Goal: Check status: Check status

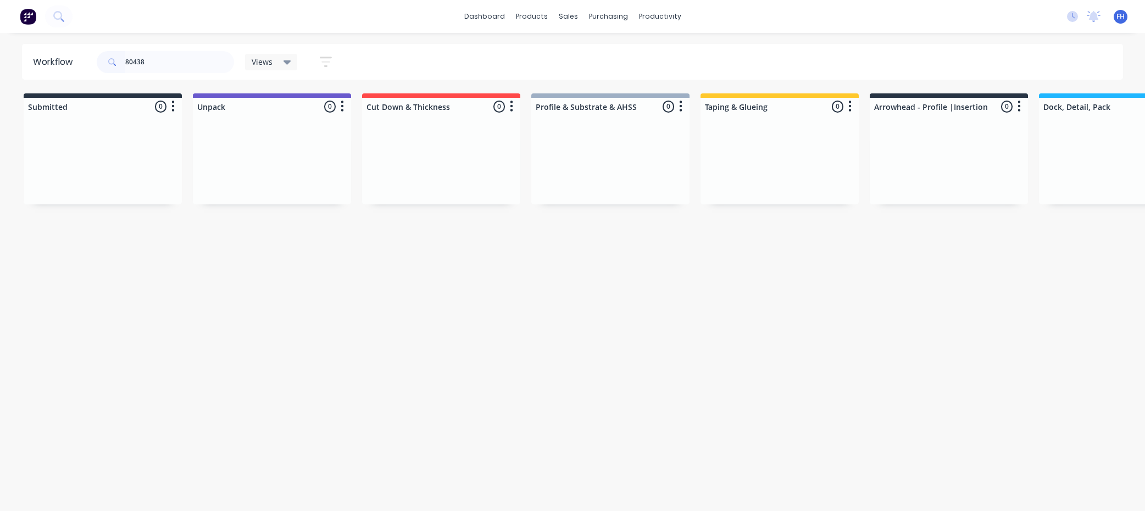
scroll to position [0, 617]
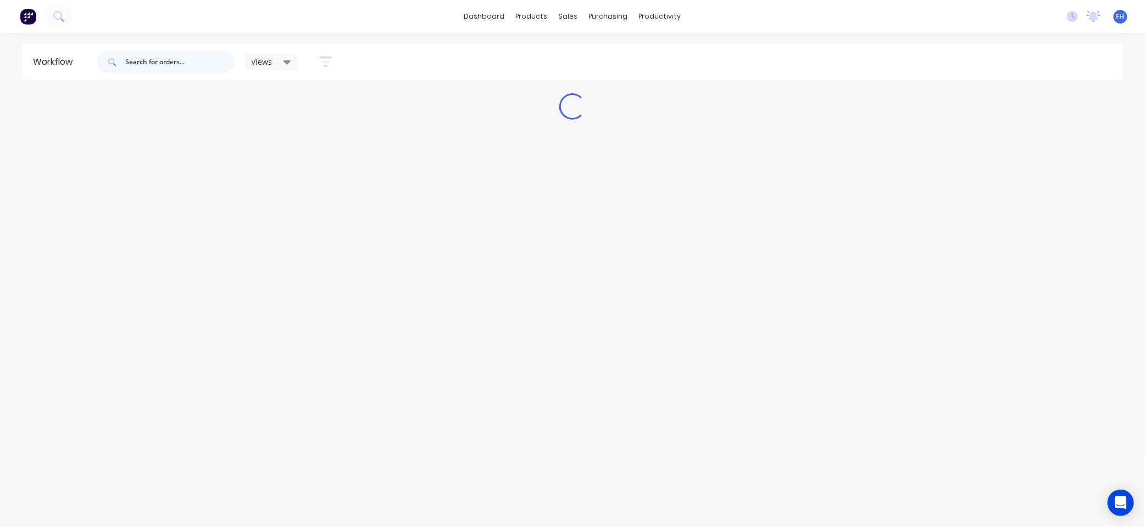
click at [146, 59] on input "text" at bounding box center [179, 62] width 109 height 22
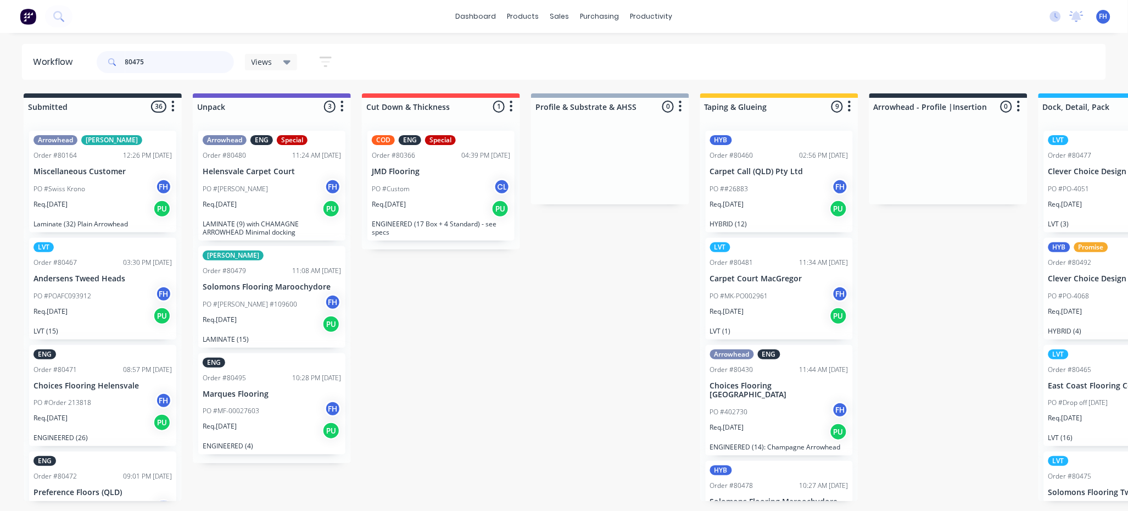
type input "80475"
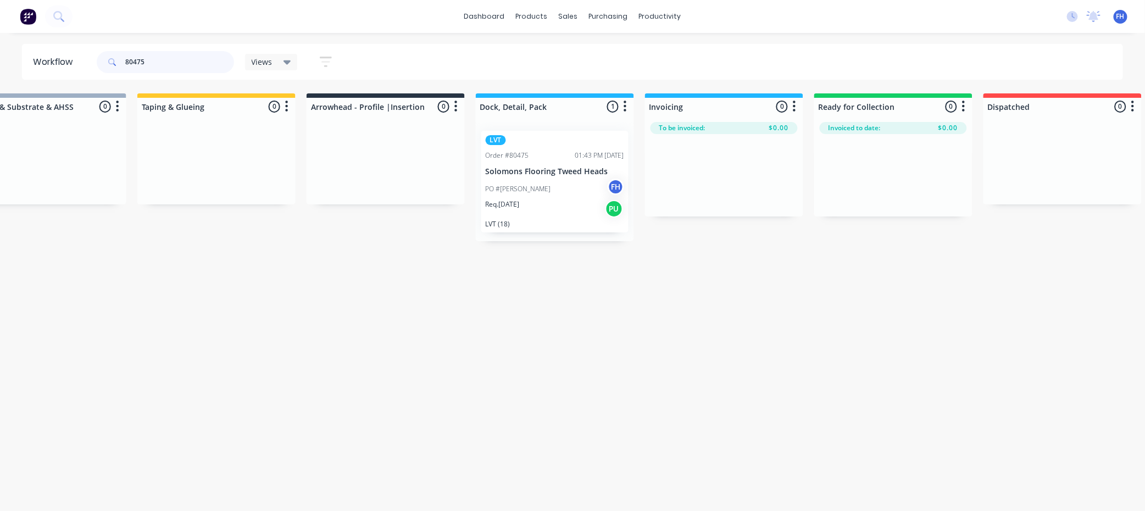
scroll to position [0, 640]
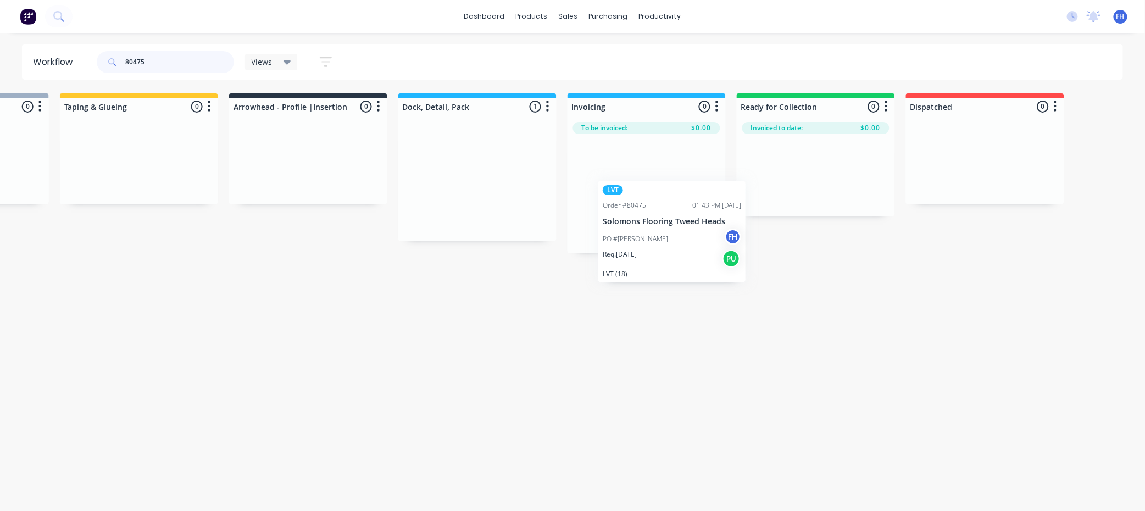
drag, startPoint x: 454, startPoint y: 156, endPoint x: 653, endPoint y: 206, distance: 205.0
click at [653, 206] on div "Submitted 0 Summaries Total order value Invoiced to date To be invoiced Unpack …" at bounding box center [346, 173] width 1991 height 160
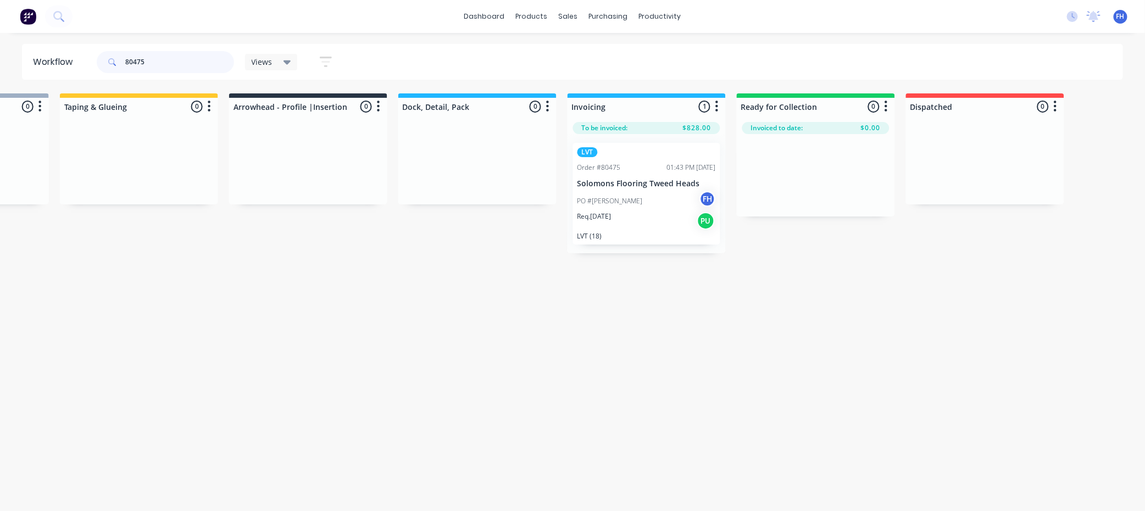
drag, startPoint x: 161, startPoint y: 61, endPoint x: 81, endPoint y: 59, distance: 79.7
click at [81, 59] on header "Workflow 80475 Views Save new view None (Default) edit Engineered edit Hybrid/L…" at bounding box center [572, 62] width 1101 height 36
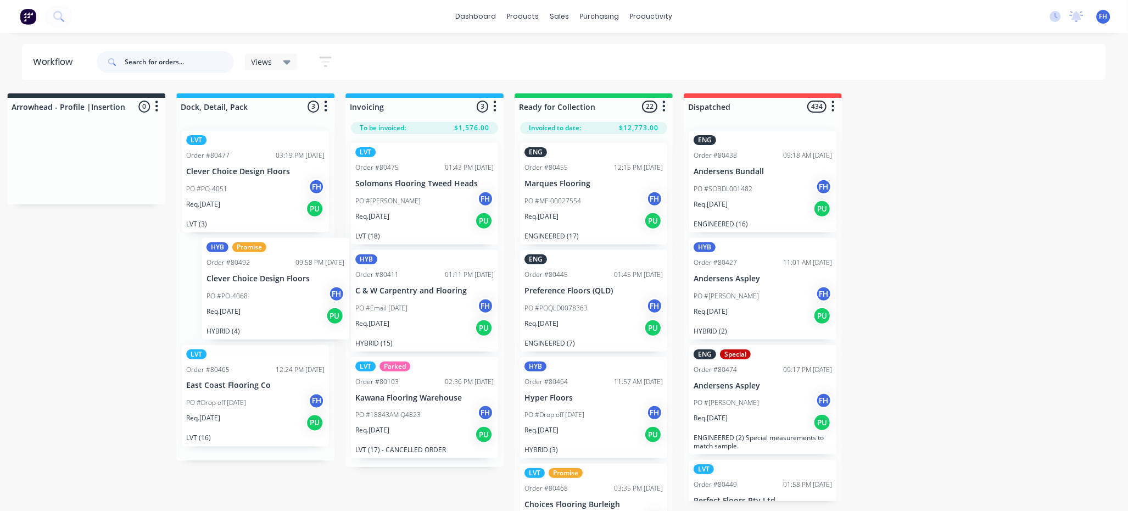
scroll to position [0, 855]
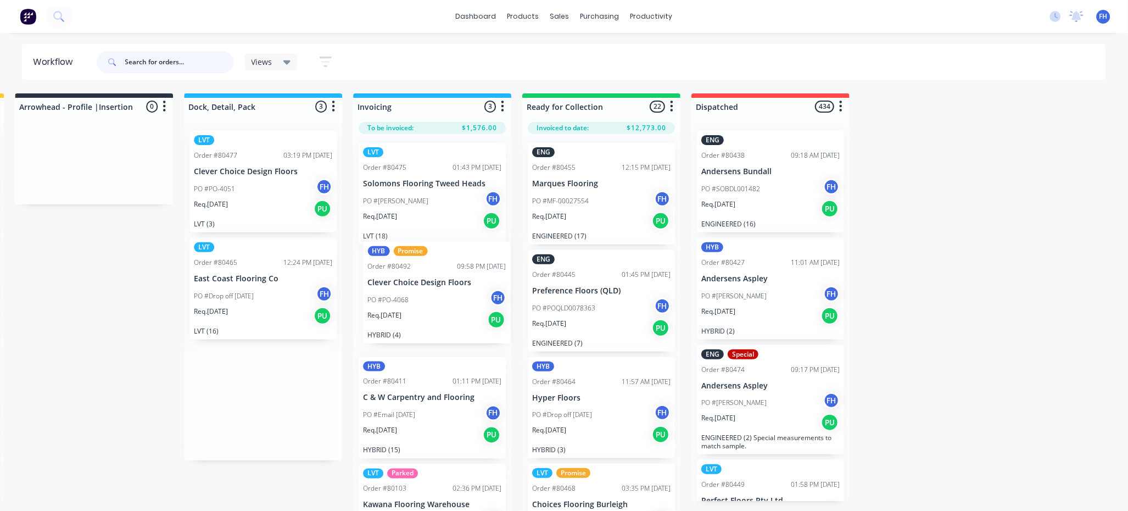
drag, startPoint x: 230, startPoint y: 287, endPoint x: 415, endPoint y: 289, distance: 185.1
click at [415, 289] on div "Submitted 36 Summaries Total order value Invoiced to date To be invoiced Arrowh…" at bounding box center [132, 303] width 1991 height 420
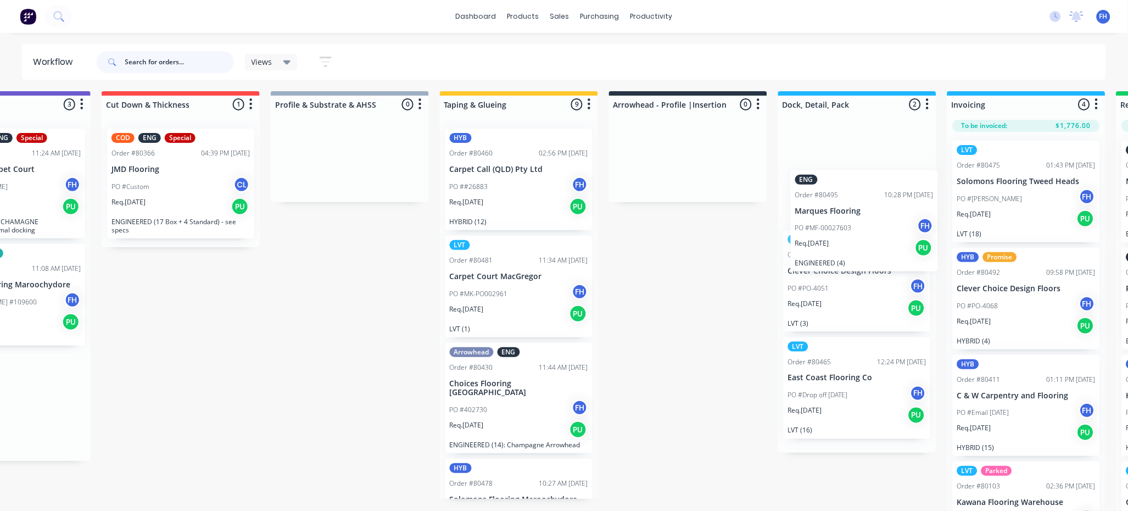
scroll to position [6, 268]
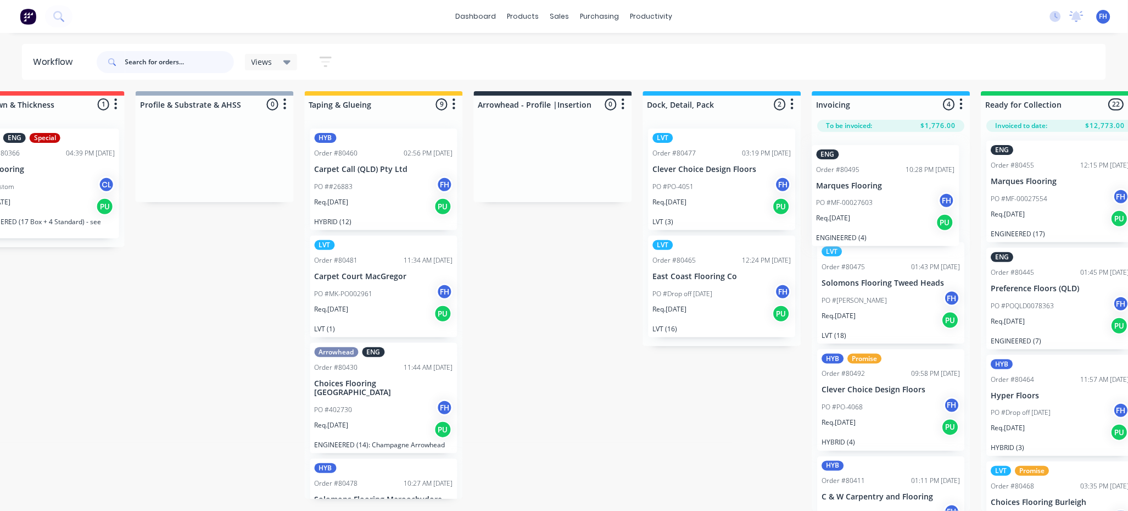
drag, startPoint x: 186, startPoint y: 404, endPoint x: 870, endPoint y: 189, distance: 717.2
click at [879, 196] on div "Submitted 36 Summaries Total order value Invoiced to date To be invoiced Arrowh…" at bounding box center [591, 301] width 1991 height 420
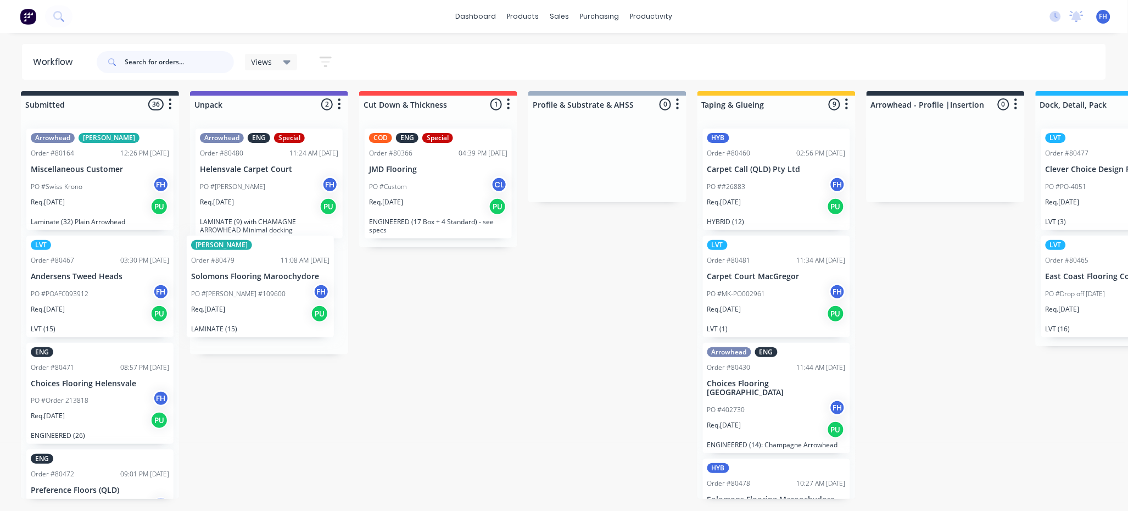
scroll to position [6, 0]
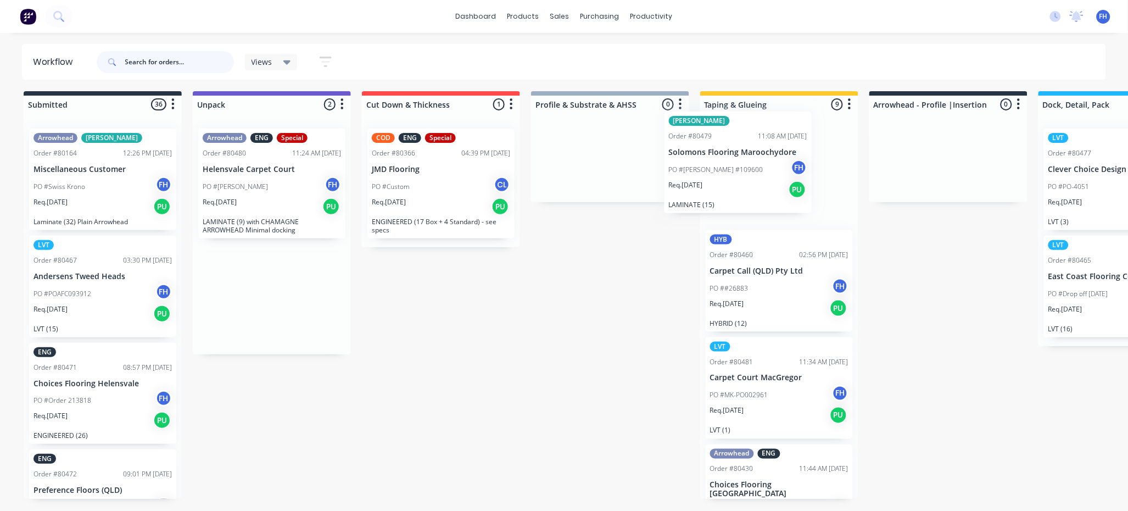
drag, startPoint x: 257, startPoint y: 304, endPoint x: 741, endPoint y: 166, distance: 503.7
click at [748, 171] on div "Submitted 36 Summaries Total order value Invoiced to date To be invoiced Arrowh…" at bounding box center [987, 301] width 1991 height 420
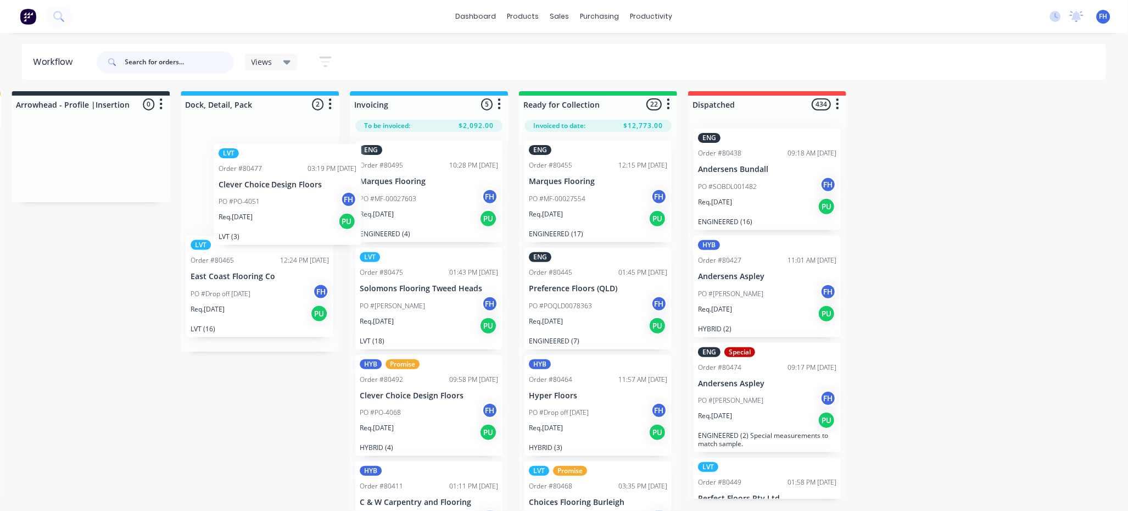
scroll to position [6, 857]
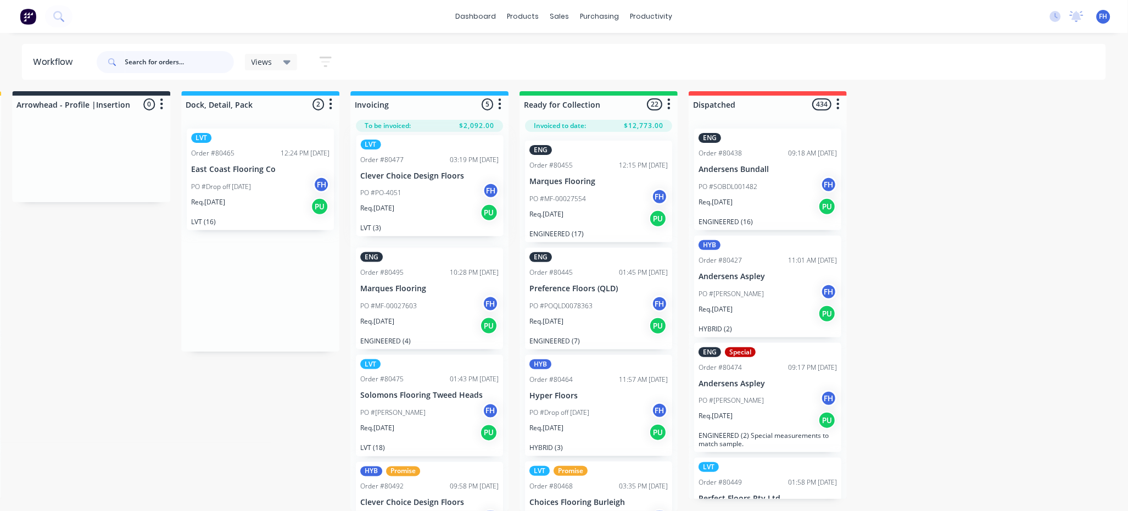
drag, startPoint x: 256, startPoint y: 176, endPoint x: 436, endPoint y: 186, distance: 179.3
click at [435, 188] on div "Submitted 36 Summaries Total order value Invoiced to date To be invoiced Arrowh…" at bounding box center [129, 301] width 1991 height 420
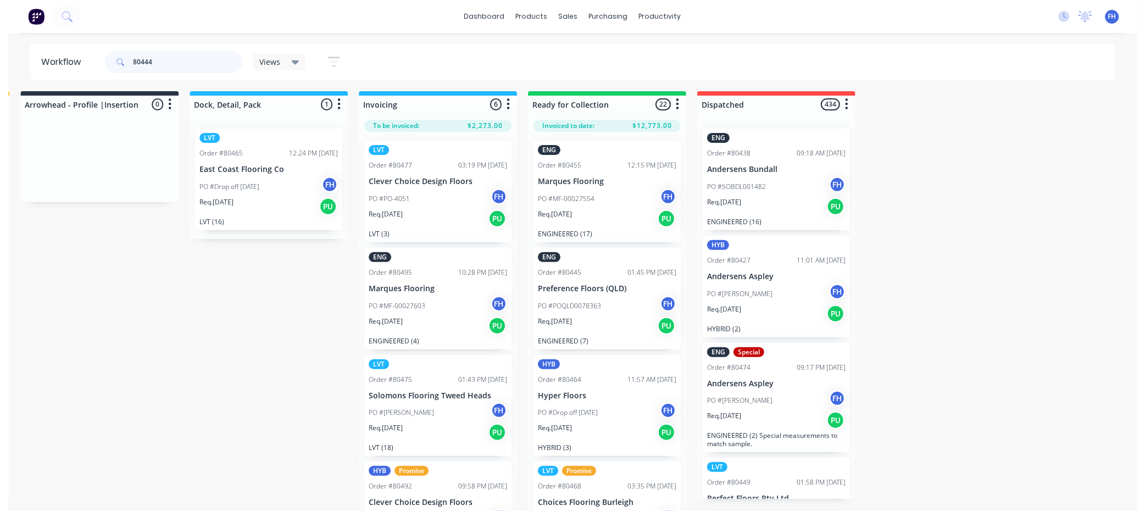
scroll to position [0, 0]
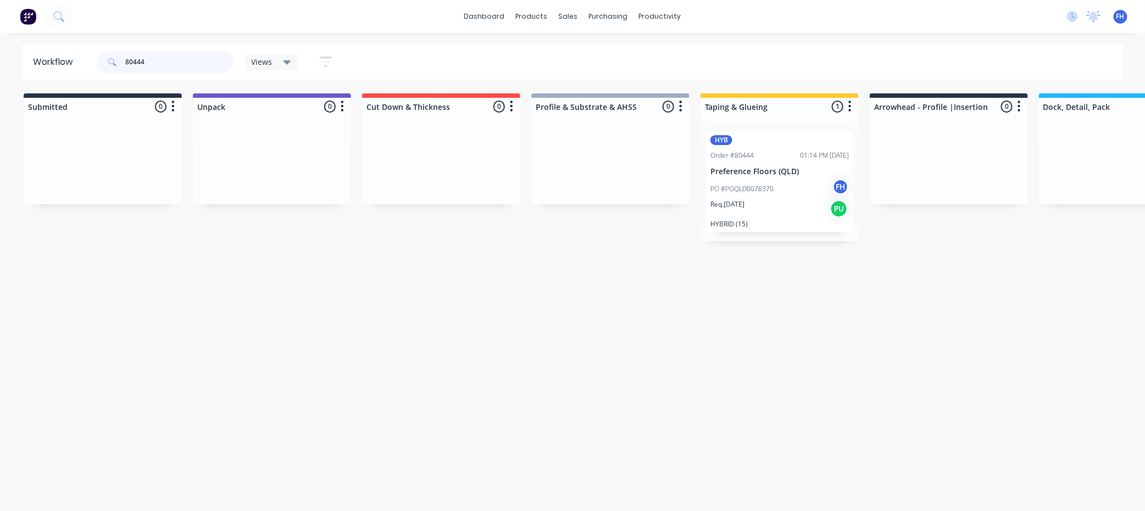
drag, startPoint x: 159, startPoint y: 65, endPoint x: 143, endPoint y: 59, distance: 17.2
click at [139, 63] on input "80444" at bounding box center [179, 62] width 109 height 22
drag, startPoint x: 154, startPoint y: 64, endPoint x: 138, endPoint y: 67, distance: 16.3
click at [138, 67] on input "804457" at bounding box center [179, 62] width 109 height 22
drag, startPoint x: 150, startPoint y: 68, endPoint x: 137, endPoint y: 57, distance: 17.2
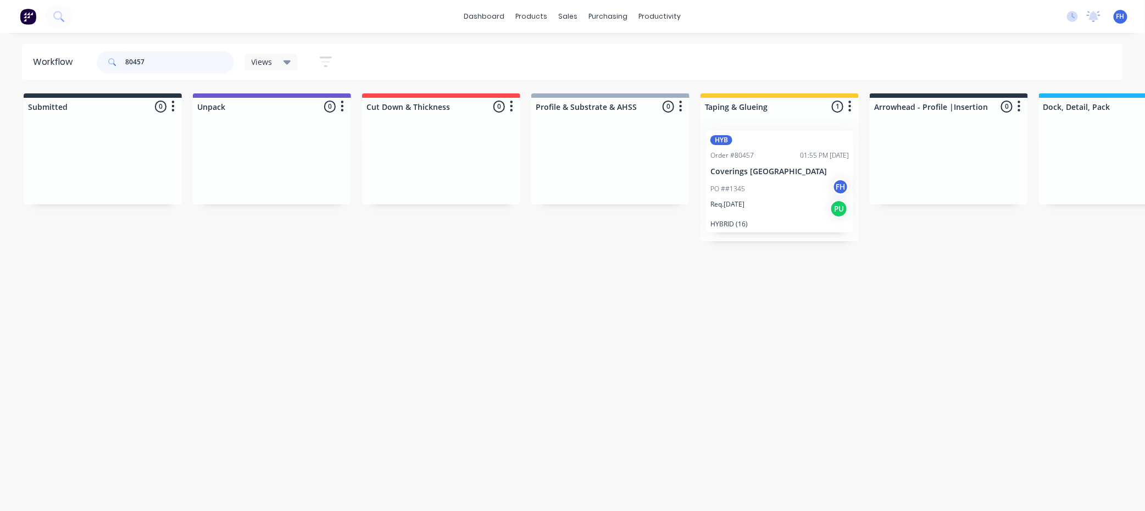
click at [137, 57] on input "80457" at bounding box center [179, 62] width 109 height 22
type input "80461"
